Goal: Task Accomplishment & Management: Manage account settings

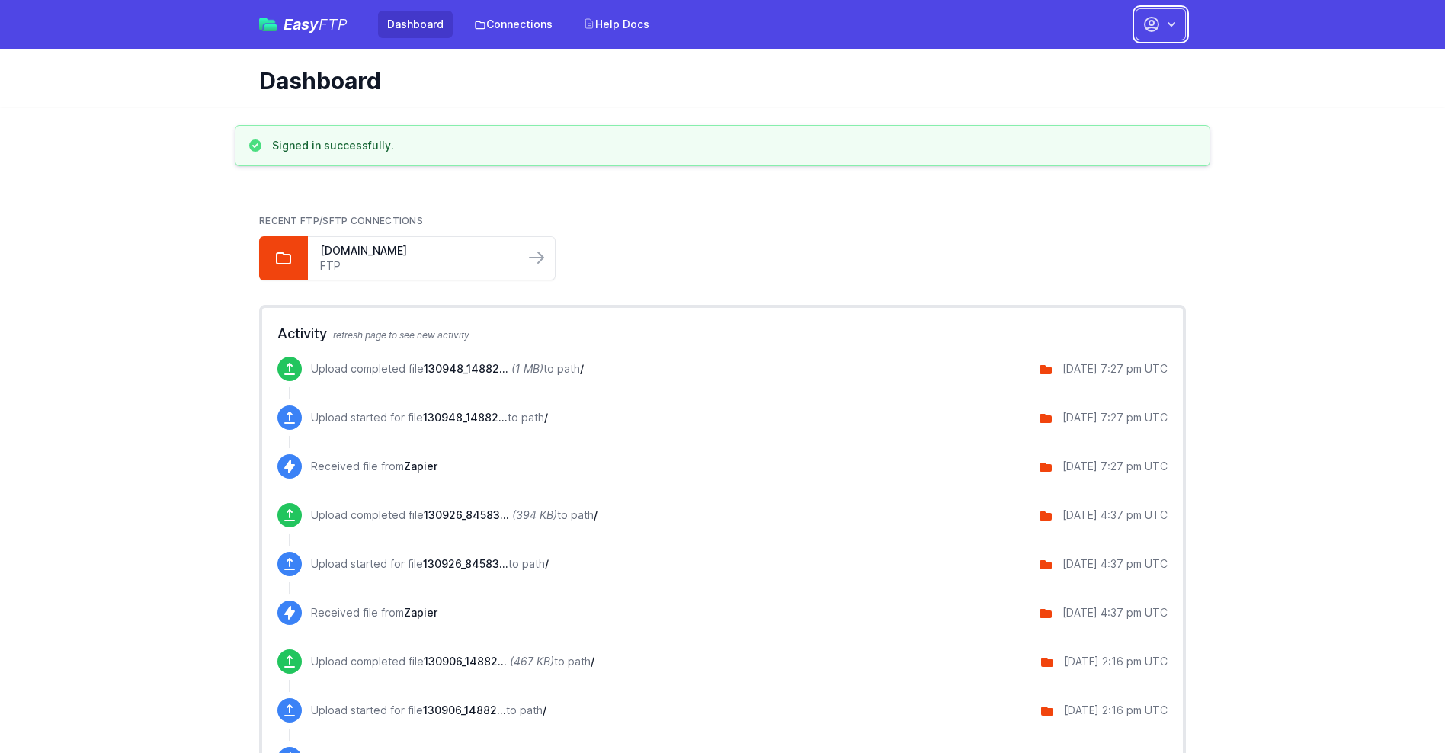
click at [1161, 24] on button "button" at bounding box center [1161, 24] width 50 height 32
click at [1113, 63] on link "Account Settings" at bounding box center [1113, 63] width 146 height 27
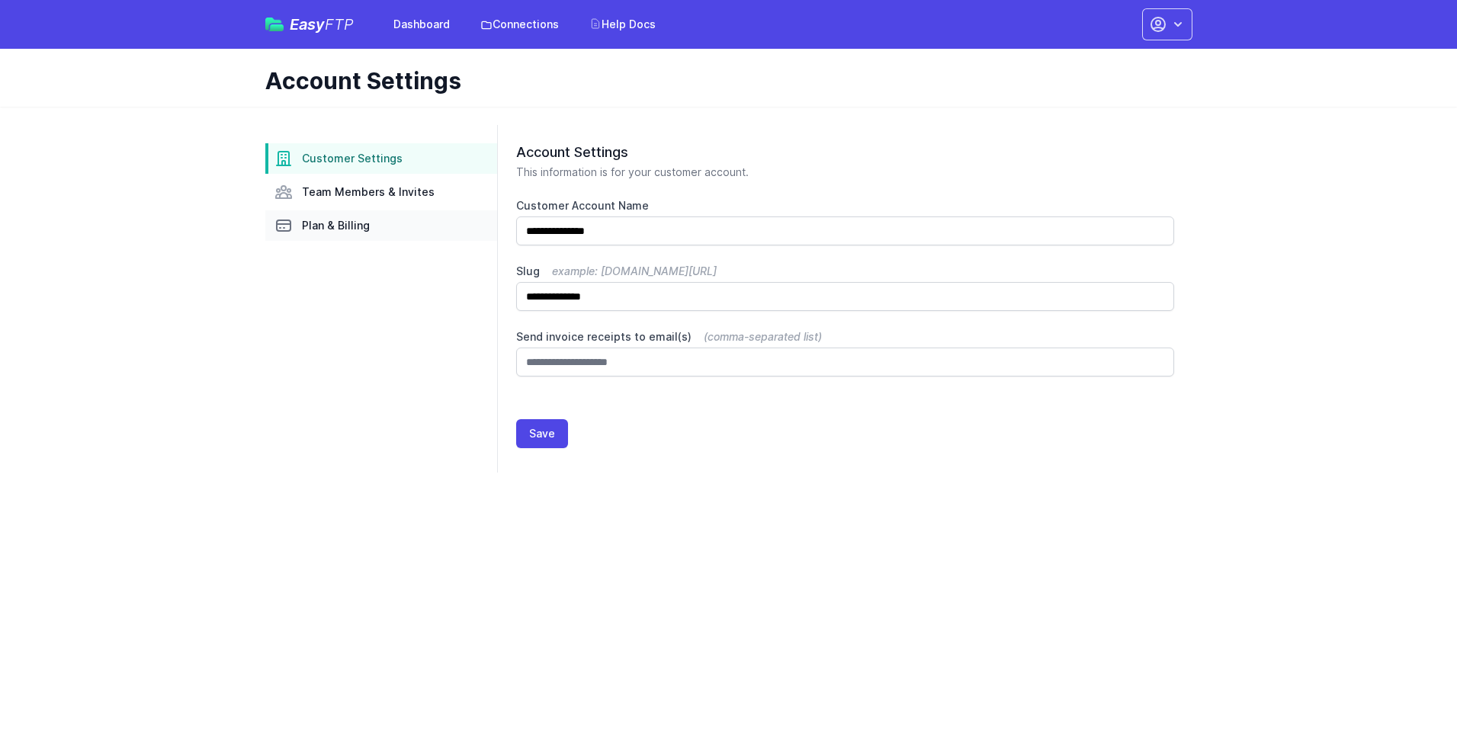
click at [381, 226] on link "Plan & Billing" at bounding box center [381, 225] width 232 height 30
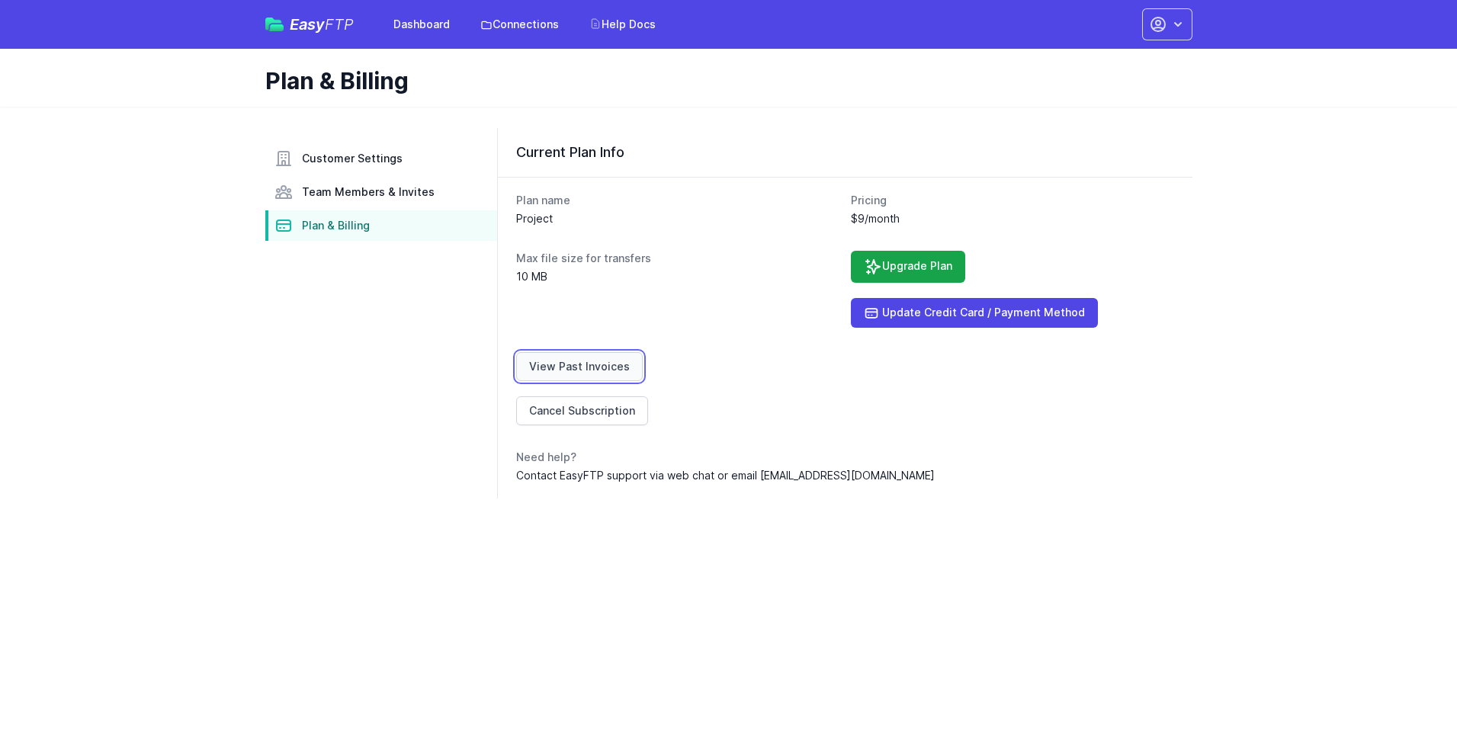
click at [576, 367] on link "View Past Invoices" at bounding box center [579, 366] width 127 height 29
